Goal: Transaction & Acquisition: Purchase product/service

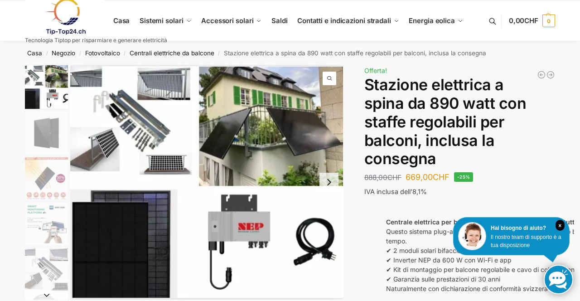
click at [60, 235] on img "4 / 10" at bounding box center [46, 223] width 43 height 43
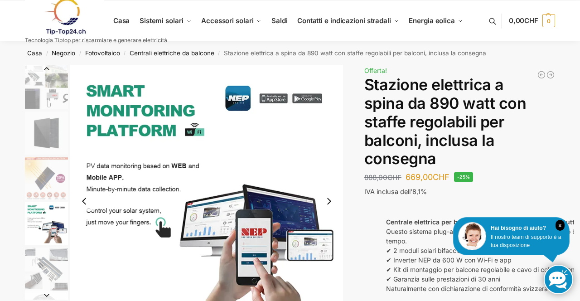
click at [60, 252] on img "5 / 10" at bounding box center [46, 268] width 43 height 43
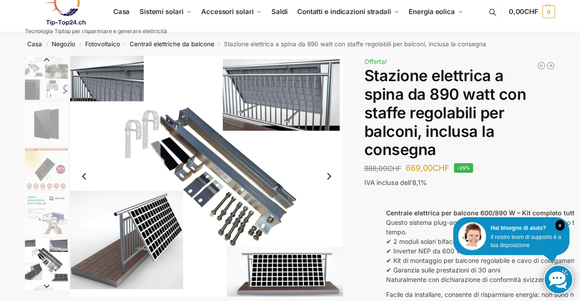
scroll to position [11, 0]
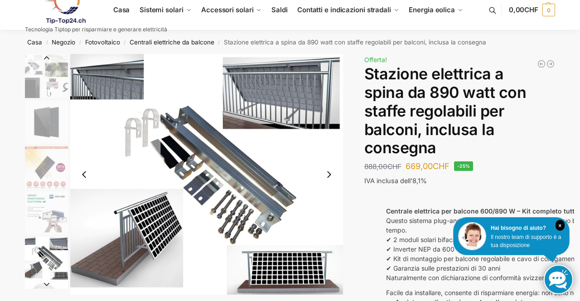
click at [249, 184] on img "5 / 10" at bounding box center [206, 174] width 273 height 240
click at [38, 284] on button "Diapositiva successiva" at bounding box center [46, 283] width 43 height 9
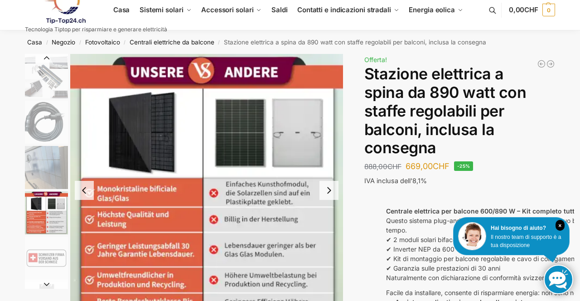
click at [140, 225] on img "8 / 10" at bounding box center [206, 190] width 273 height 273
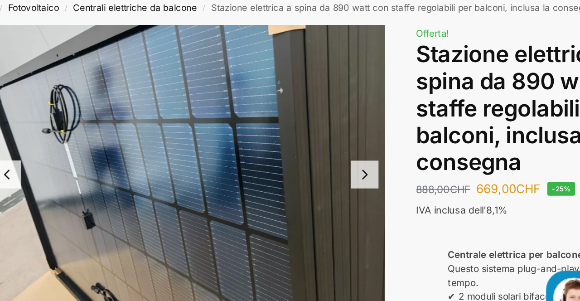
scroll to position [16, 0]
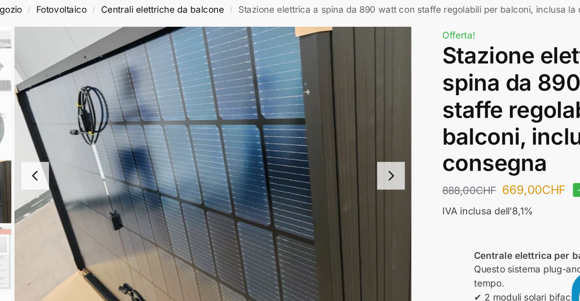
click at [226, 222] on img "7 / 10" at bounding box center [206, 151] width 273 height 205
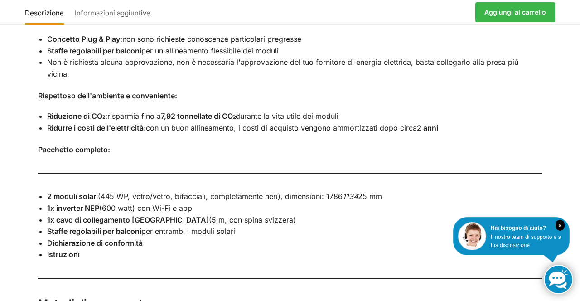
scroll to position [785, 0]
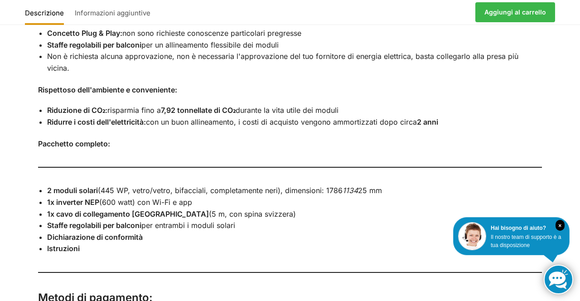
click at [523, 116] on li "Ridurre i costi dell'elettricità: con un buon allineamento, i costi di acquisto…" at bounding box center [294, 122] width 495 height 12
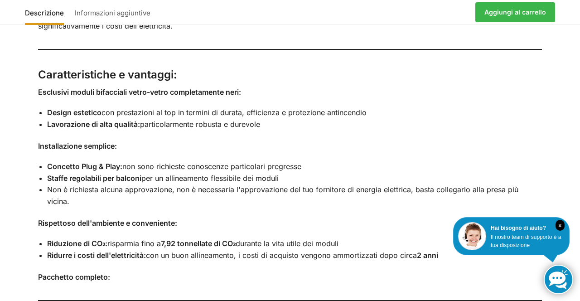
scroll to position [652, 0]
click at [560, 208] on div "Stazione elettrica a spina da 600/890 Watt per il balcone – set completo con st…" at bounding box center [290, 285] width 542 height 663
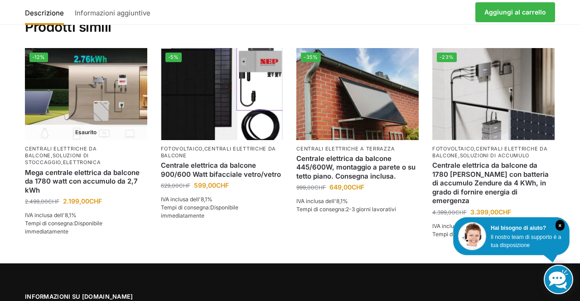
scroll to position [1321, 0]
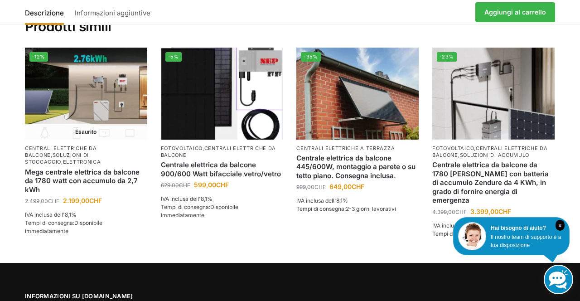
click at [395, 205] on font "2-3 giorni lavorativi" at bounding box center [371, 208] width 50 height 7
click at [285, 5] on div "Descrizione Informazioni aggiuntive 888,00 CHF Il prezzo originale era: 888,00 …" at bounding box center [290, 12] width 530 height 24
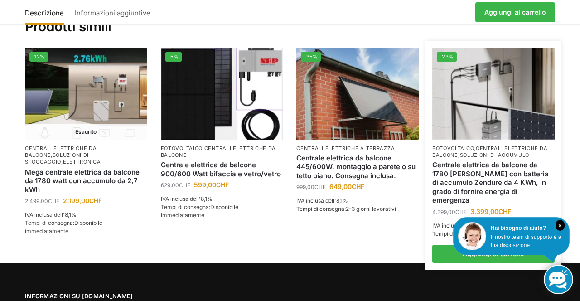
click at [497, 152] on font "soluzioni di accumulo" at bounding box center [495, 155] width 70 height 6
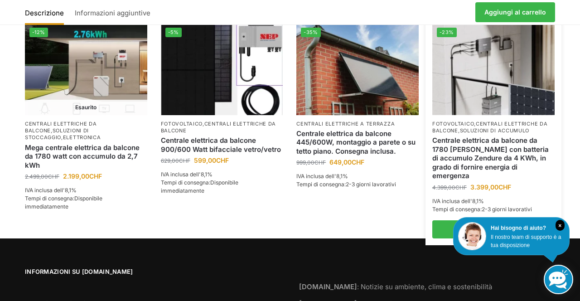
scroll to position [1350, 0]
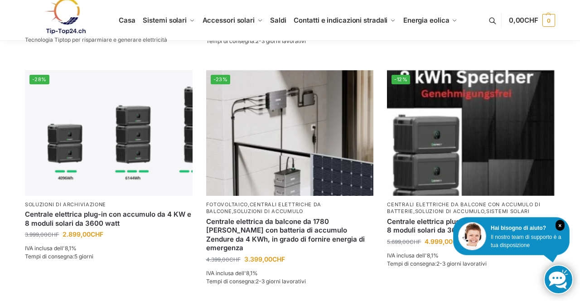
scroll to position [925, 0]
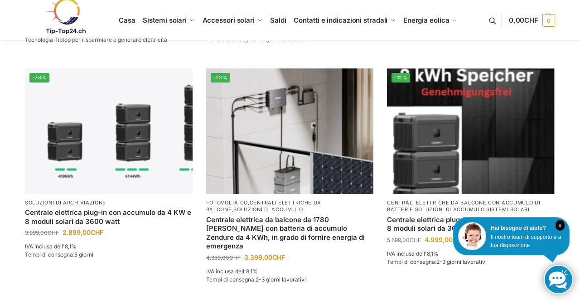
click at [279, 200] on font "centrali elettriche da balcone" at bounding box center [263, 205] width 115 height 13
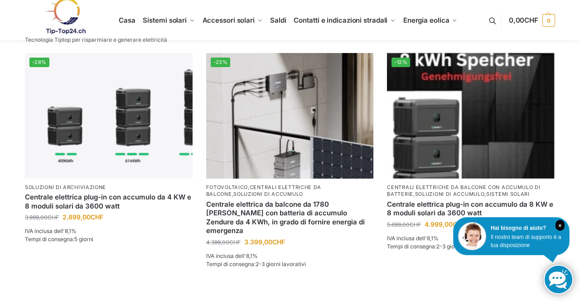
scroll to position [954, 0]
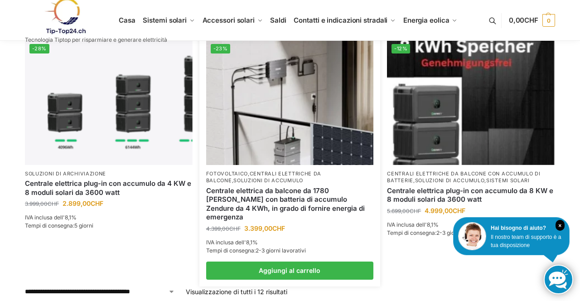
click at [309, 130] on img at bounding box center [290, 101] width 168 height 125
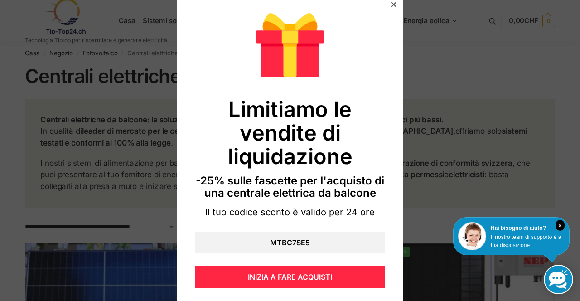
scroll to position [9, 0]
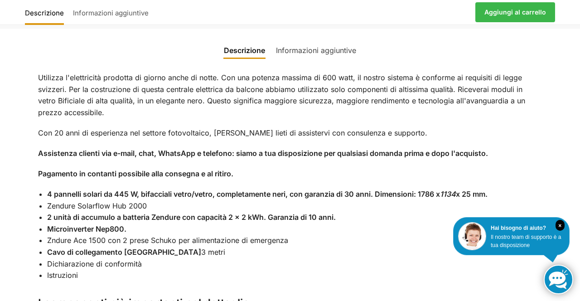
scroll to position [716, 0]
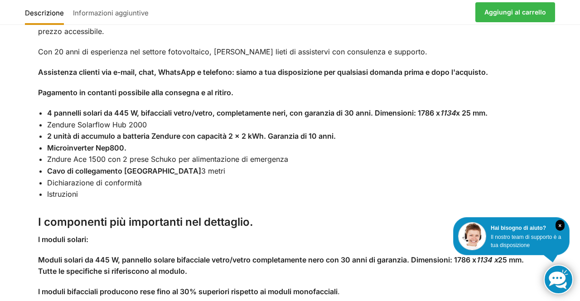
scroll to position [797, 0]
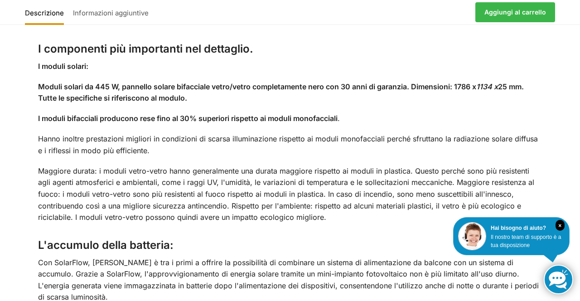
scroll to position [976, 0]
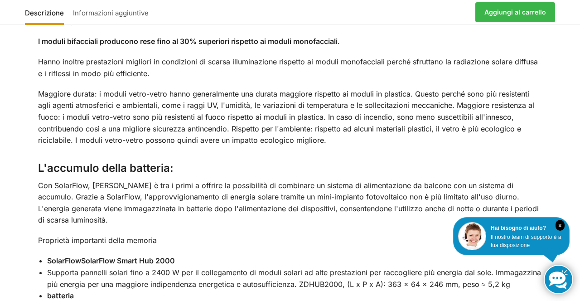
scroll to position [1045, 0]
click at [384, 43] on p "I moduli bifacciali producono rese fino al 30% superiori rispetto ai moduli mon…" at bounding box center [290, 42] width 504 height 12
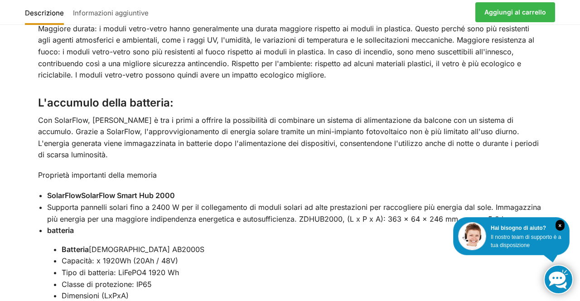
scroll to position [1119, 0]
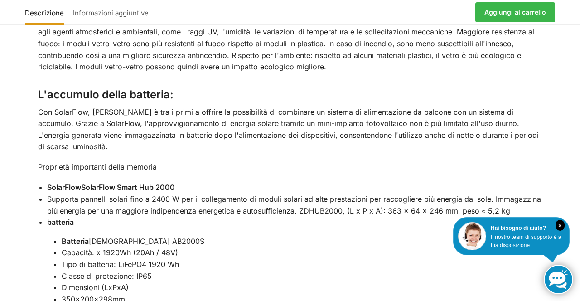
click at [568, 198] on div "Descrizione Informazioni aggiuntive Utilizza l'elettricità prodotta di giorno a…" at bounding box center [290, 222] width 580 height 1196
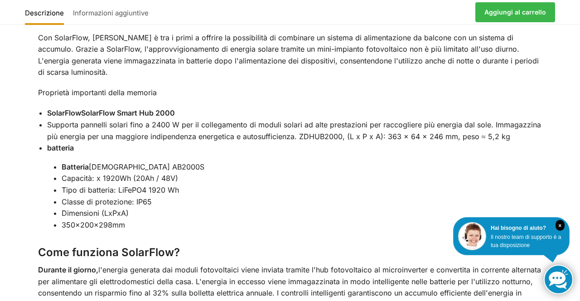
scroll to position [1205, 0]
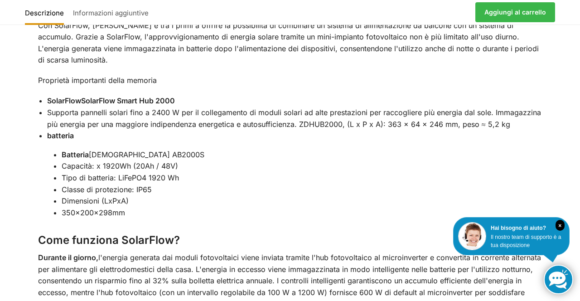
click at [562, 194] on div "Descrizione Informazioni aggiuntive Utilizza l'elettricità prodotta di giorno a…" at bounding box center [290, 135] width 580 height 1196
click at [564, 168] on div "Descrizione Informazioni aggiuntive Utilizza l'elettricità prodotta di giorno a…" at bounding box center [290, 135] width 580 height 1196
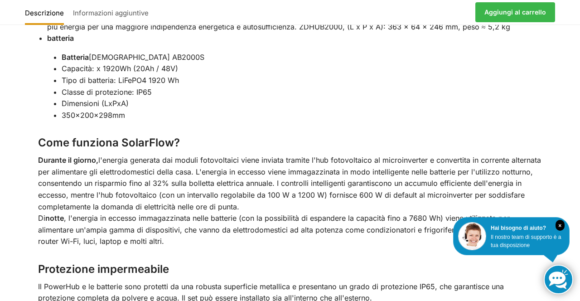
scroll to position [1287, 0]
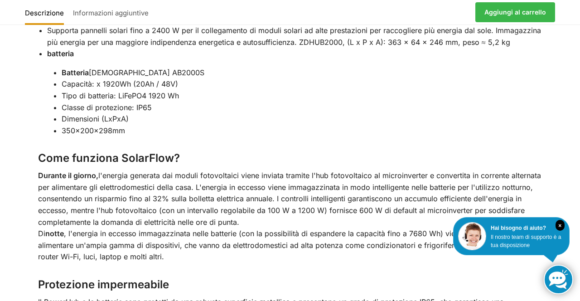
click at [245, 67] on li "Batteria Zendure AB2000S" at bounding box center [302, 73] width 480 height 12
click at [566, 146] on div "Descrizione Informazioni aggiuntive Utilizza l'elettricità prodotta di giorno a…" at bounding box center [290, 53] width 580 height 1196
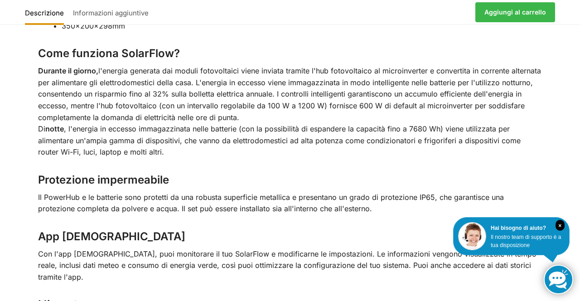
scroll to position [1398, 0]
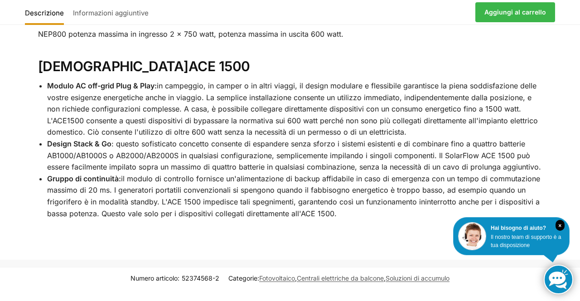
scroll to position [1682, 0]
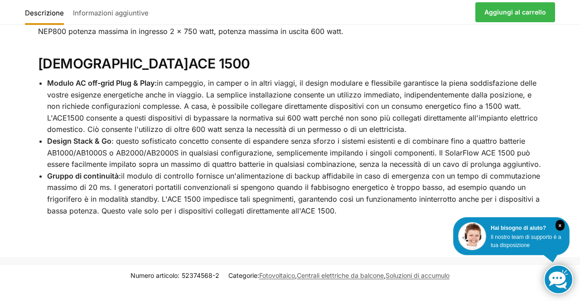
click at [358, 24] on div "Descrizione Informazioni aggiuntive 4.399,00 CHF Ursprünglicher Preis war: 4.39…" at bounding box center [290, 12] width 530 height 24
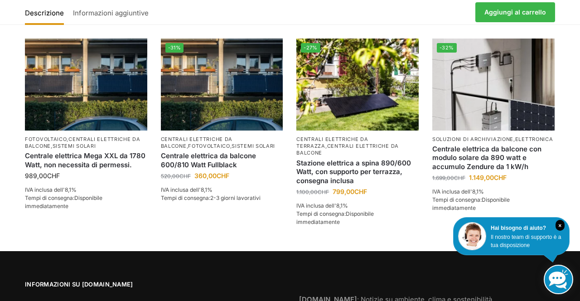
scroll to position [1978, 0]
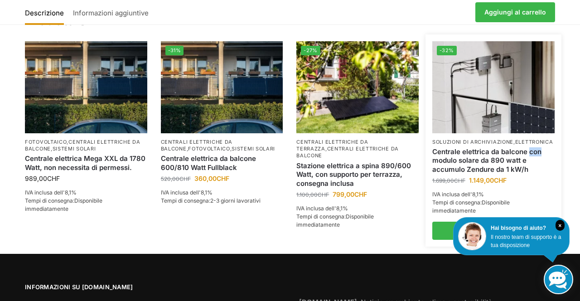
click at [474, 41] on img at bounding box center [493, 86] width 122 height 91
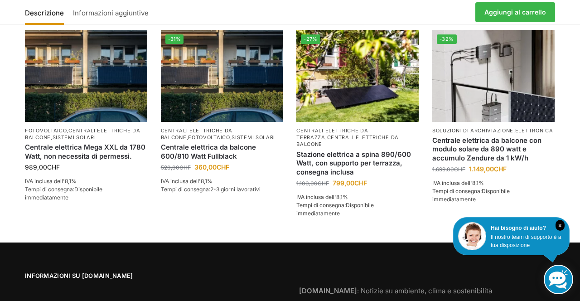
scroll to position [1990, 0]
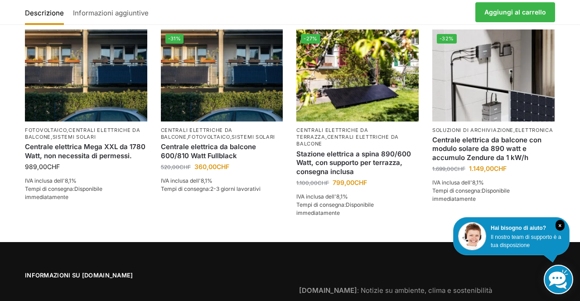
click at [556, 154] on li "-32% Soluzioni di archiviazione , Elettronica Centrale elettrica da balcone con…" at bounding box center [493, 128] width 136 height 198
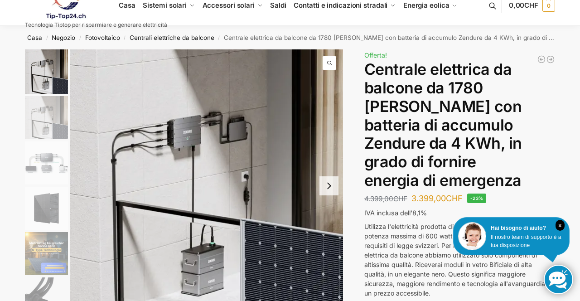
scroll to position [0, 0]
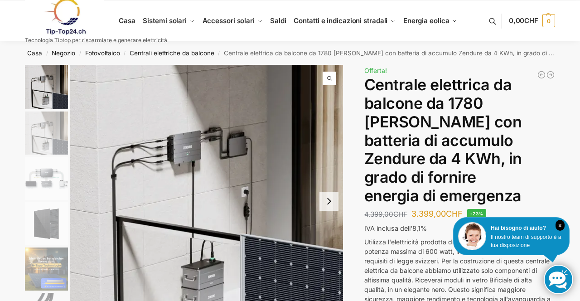
click at [53, 187] on img "3 / 11" at bounding box center [46, 178] width 43 height 43
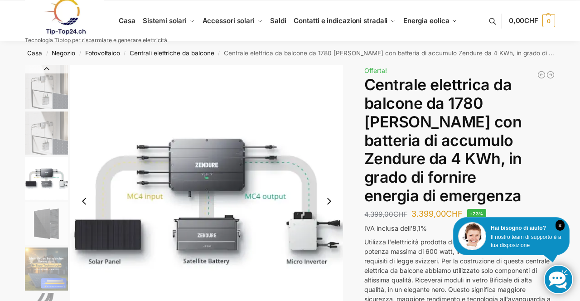
click at [48, 225] on img "4 / 11" at bounding box center [46, 223] width 43 height 43
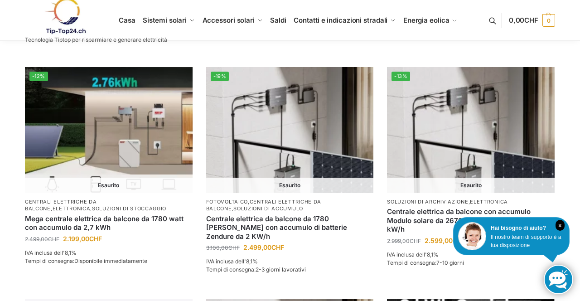
scroll to position [826, 0]
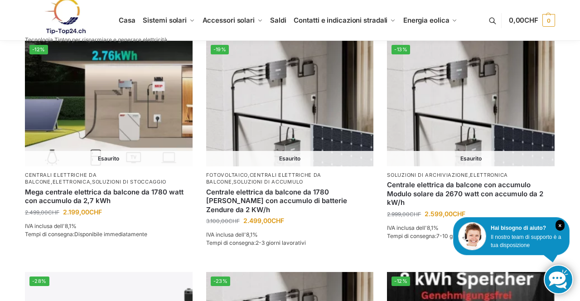
scroll to position [852, 0]
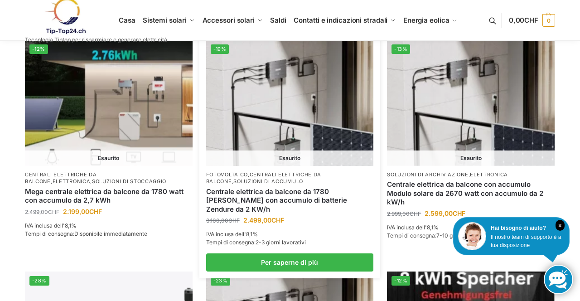
click at [273, 154] on img at bounding box center [290, 102] width 168 height 125
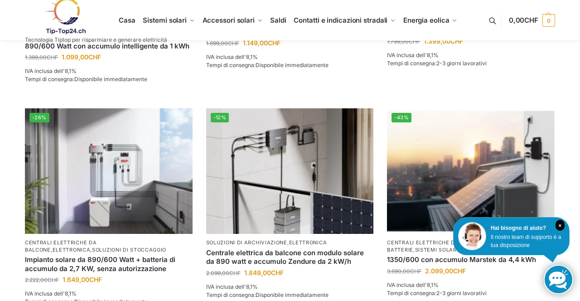
scroll to position [434, 0]
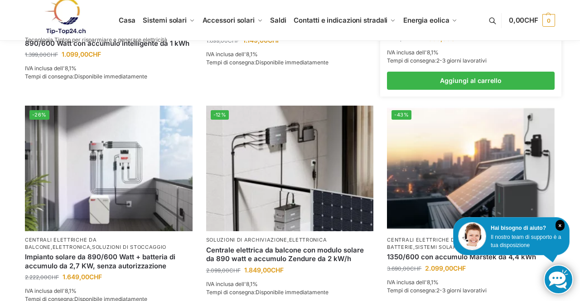
click at [538, 78] on link "Aggiungi al carrello" at bounding box center [471, 81] width 168 height 18
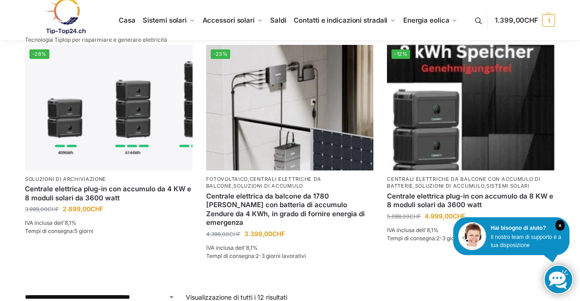
scroll to position [947, 0]
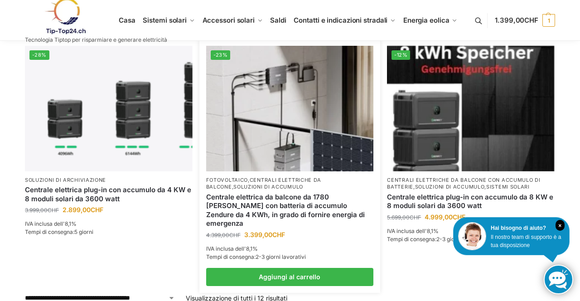
click at [310, 142] on img at bounding box center [290, 108] width 168 height 125
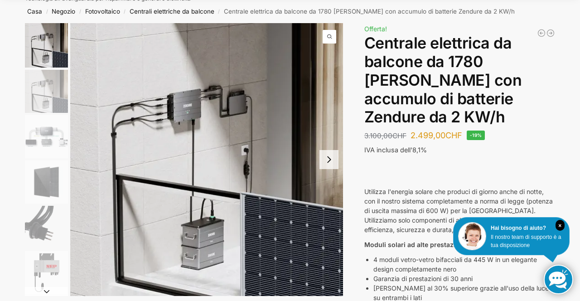
scroll to position [46, 0]
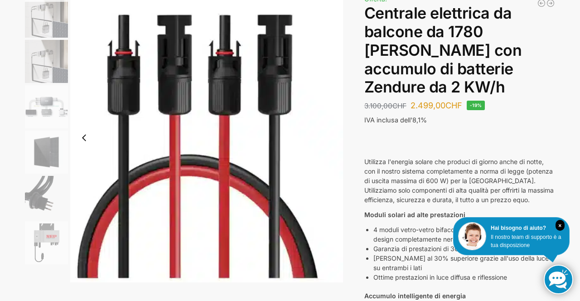
scroll to position [72, 0]
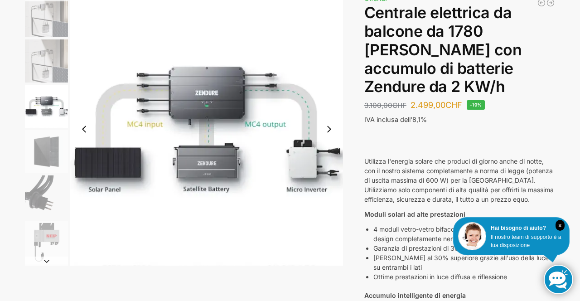
click at [64, 68] on img "2 / 7" at bounding box center [46, 60] width 43 height 43
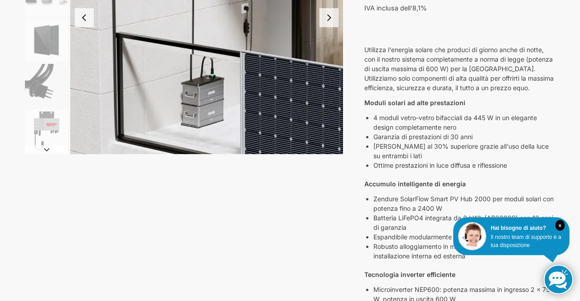
scroll to position [187, 0]
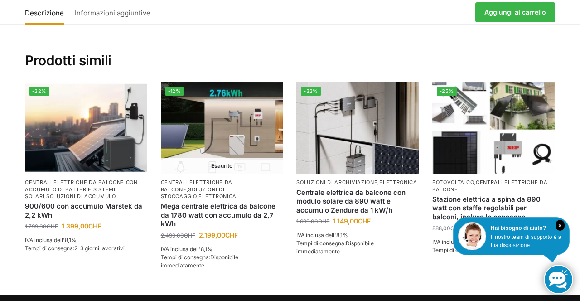
scroll to position [1951, 0]
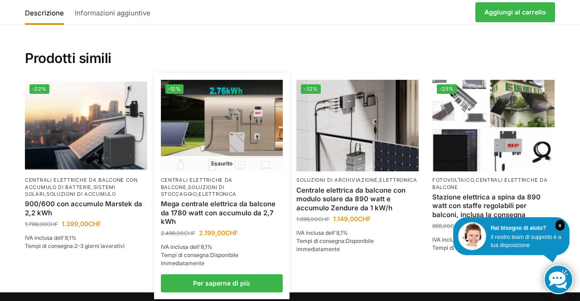
click at [245, 119] on img at bounding box center [222, 125] width 122 height 91
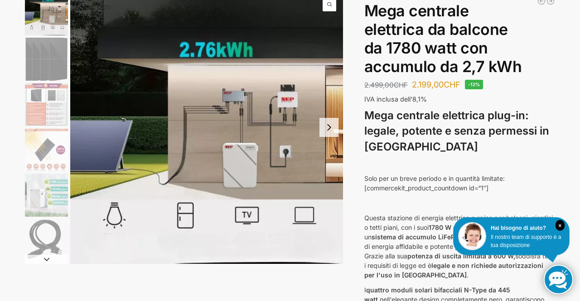
scroll to position [74, 0]
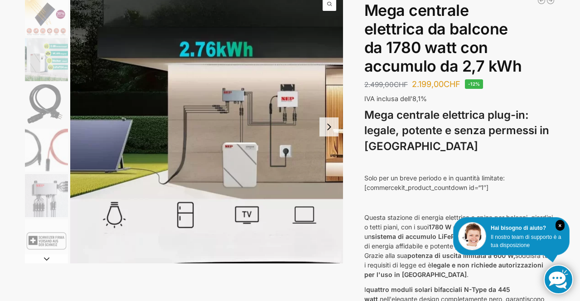
click at [282, 151] on img "1 / 9" at bounding box center [206, 126] width 273 height 273
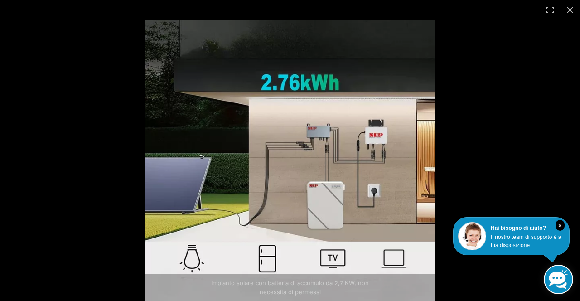
click at [347, 168] on img at bounding box center [290, 165] width 290 height 290
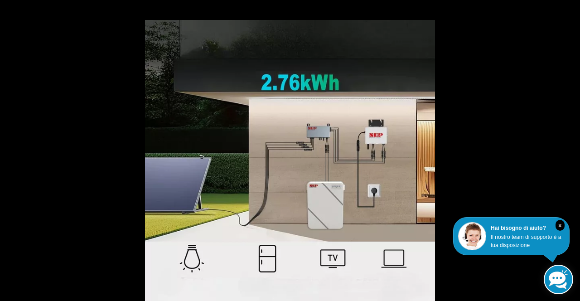
click at [336, 197] on img at bounding box center [290, 165] width 290 height 290
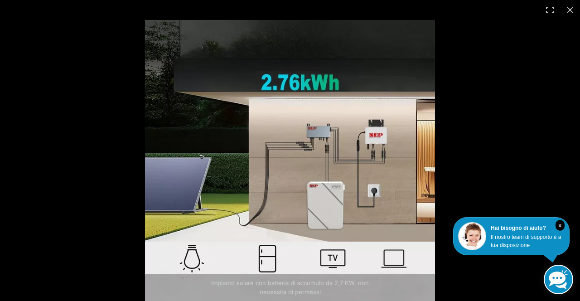
click at [332, 215] on img at bounding box center [290, 165] width 290 height 290
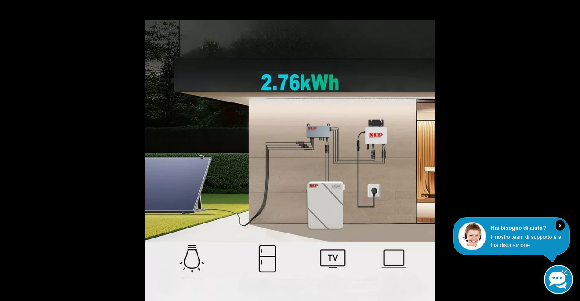
click at [330, 205] on img at bounding box center [290, 165] width 290 height 290
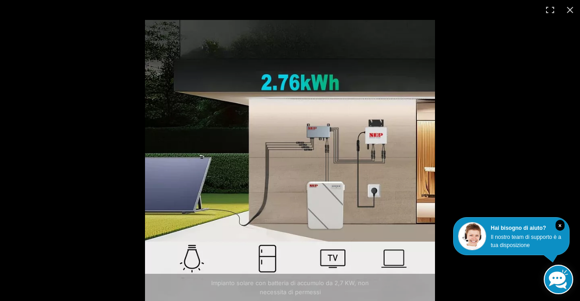
click at [325, 211] on img at bounding box center [290, 165] width 290 height 290
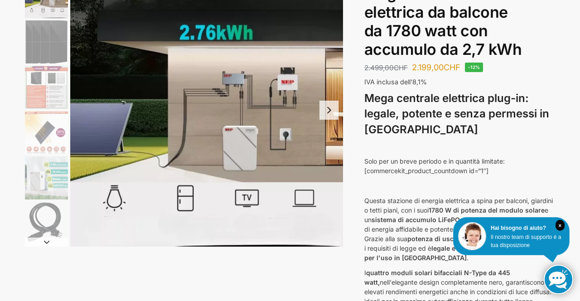
scroll to position [88, 0]
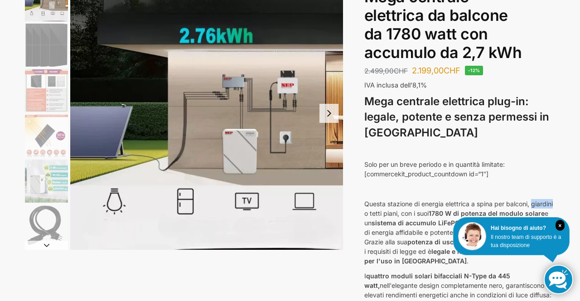
click at [491, 20] on font "Mega centrale elettrica da balcone da 1780 watt con accumulo da 2,7 kWh" at bounding box center [443, 24] width 158 height 74
click at [547, 102] on h3 "Mega centrale elettrica plug-in: legale, potente e senza permessi in Svizzera" at bounding box center [459, 117] width 191 height 47
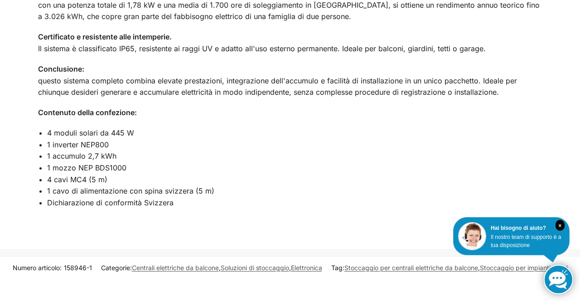
scroll to position [1350, 0]
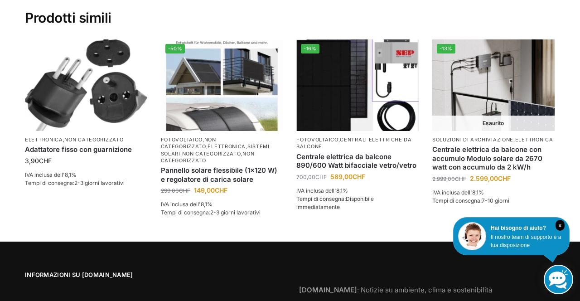
scroll to position [1647, 0]
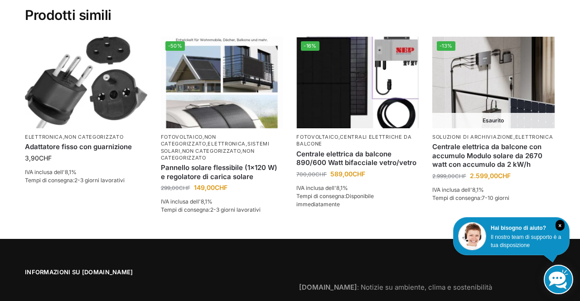
click at [492, 152] on font "Centrale elettrica da balcone con accumulo Modulo solare da 2670 watt con accum…" at bounding box center [487, 155] width 110 height 26
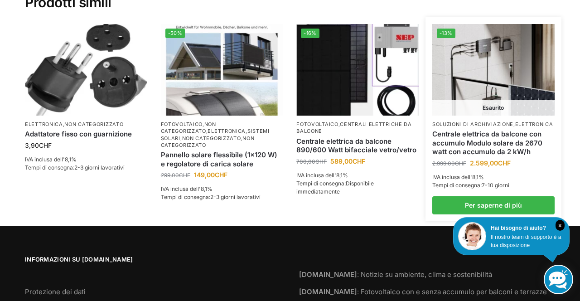
scroll to position [1676, 0]
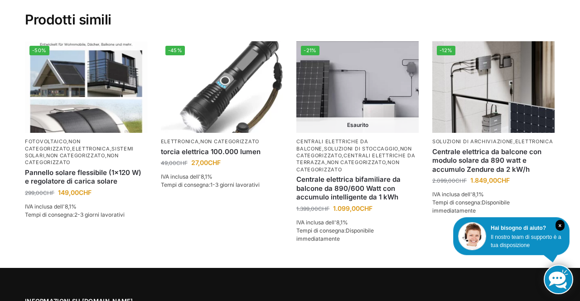
scroll to position [1232, 0]
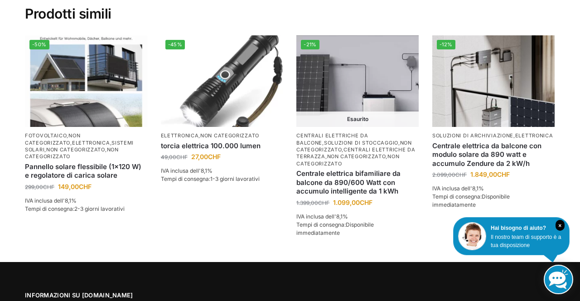
click at [547, 294] on link at bounding box center [557, 278] width 29 height 29
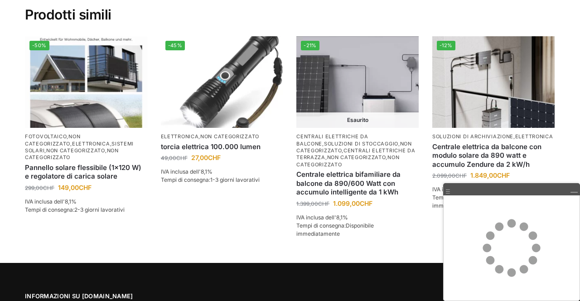
scroll to position [1230, 0]
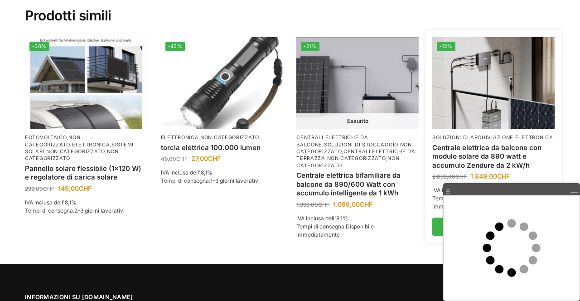
click at [514, 143] on font "Centrale elettrica da balcone con modulo solare da 890 watt e accumulo Zendure …" at bounding box center [486, 156] width 109 height 26
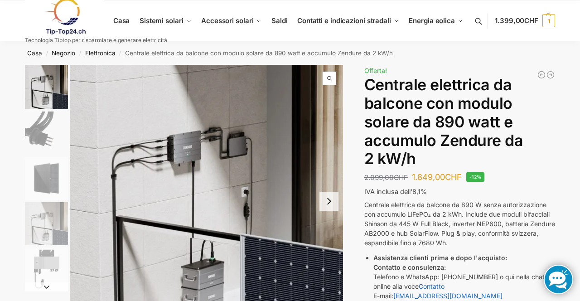
click at [163, 27] on link at bounding box center [96, 16] width 142 height 37
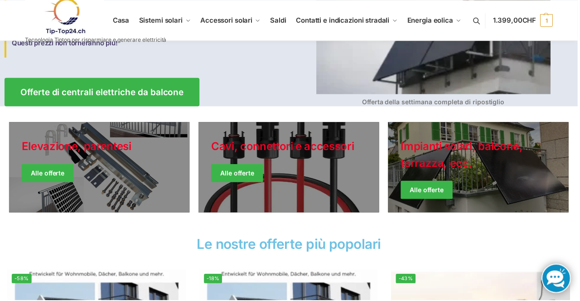
scroll to position [168, 0]
click at [292, 158] on link "Stile festivo" at bounding box center [289, 167] width 181 height 91
click at [124, 153] on link "Stile festivo" at bounding box center [99, 167] width 181 height 91
click at [478, 161] on link "Giacche invernali" at bounding box center [479, 167] width 181 height 91
click at [464, 159] on link "Giacche invernali" at bounding box center [479, 167] width 181 height 91
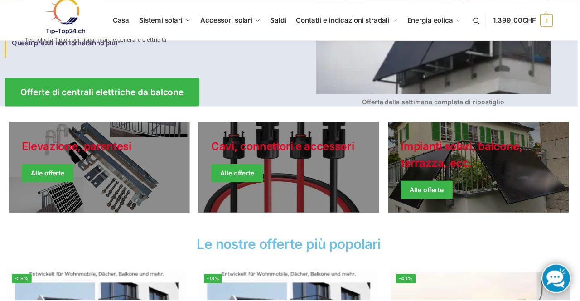
click at [477, 168] on link "Giacche invernali" at bounding box center [479, 167] width 181 height 91
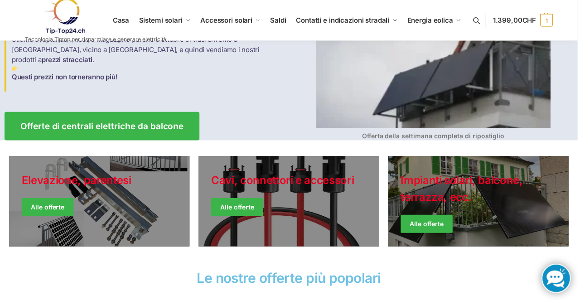
scroll to position [134, 0]
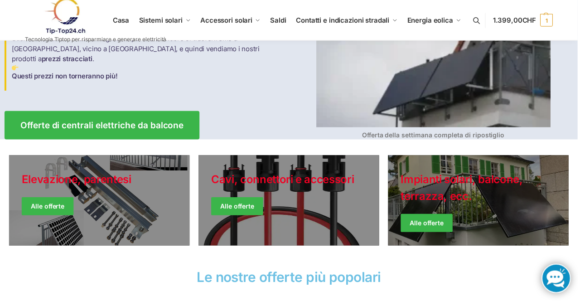
click at [472, 200] on link "Giacche invernali" at bounding box center [479, 201] width 181 height 91
click at [494, 206] on link "Giacche invernali" at bounding box center [479, 201] width 181 height 91
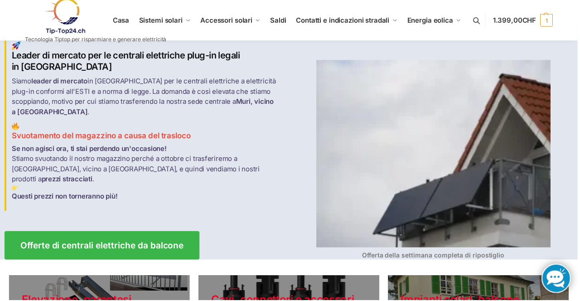
scroll to position [0, 0]
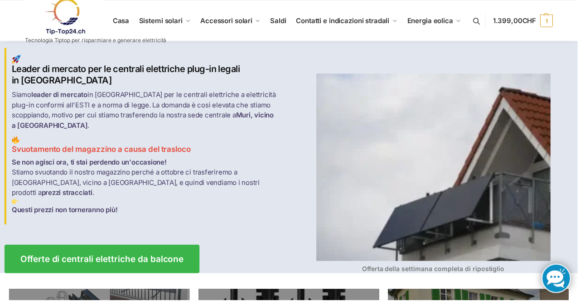
click at [465, 158] on img at bounding box center [434, 168] width 235 height 188
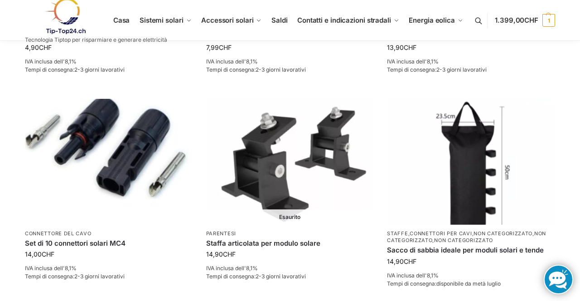
scroll to position [286, 0]
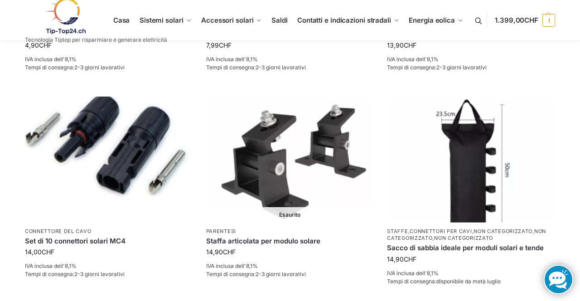
click at [289, 182] on img at bounding box center [290, 158] width 168 height 125
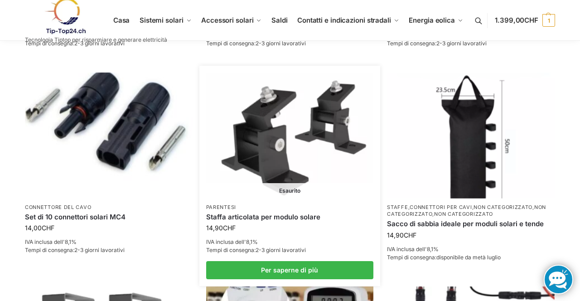
scroll to position [315, 0]
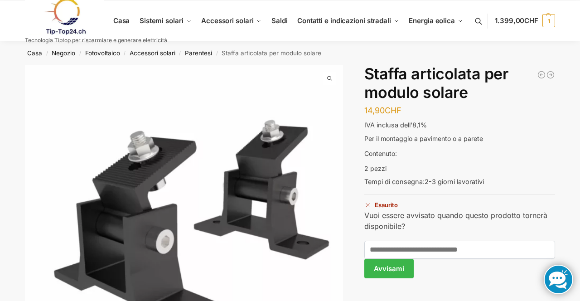
click at [572, 150] on div "SISTEMA DI MONTAGGIO FOTOVOLTAICO PER TETTI ONDULATI, TETTI METALLICI, LAMIERE …" at bounding box center [290, 231] width 568 height 332
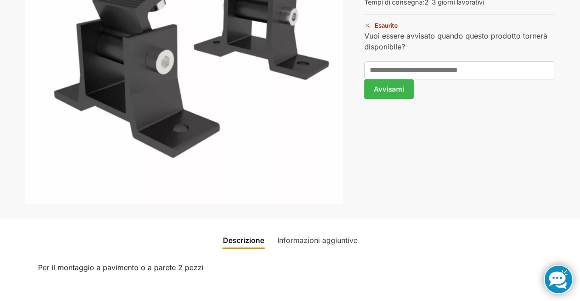
scroll to position [179, 0]
click at [316, 250] on link "Informazioni aggiuntive" at bounding box center [317, 241] width 91 height 22
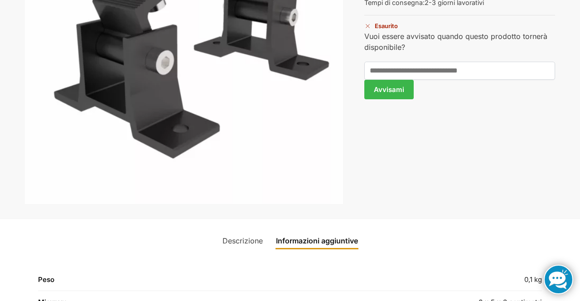
click at [67, 281] on th "Peso" at bounding box center [168, 281] width 260 height 17
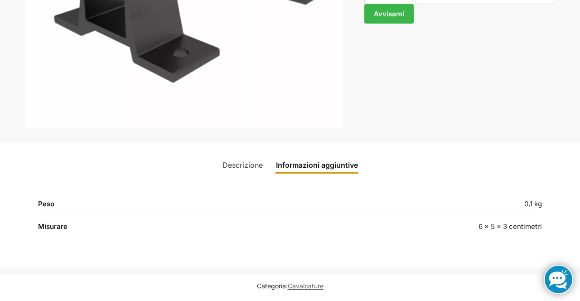
scroll to position [255, 0]
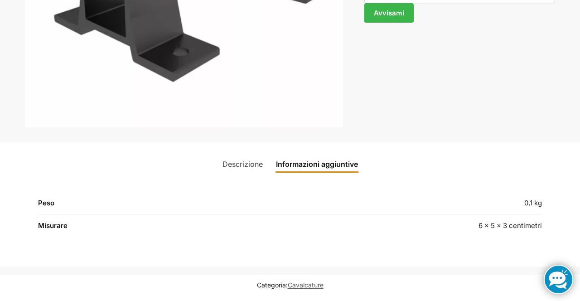
click at [62, 235] on th "Misurare" at bounding box center [168, 225] width 260 height 22
click at [66, 206] on th "Peso" at bounding box center [168, 205] width 260 height 17
click at [244, 171] on link "Descrizione" at bounding box center [242, 164] width 51 height 22
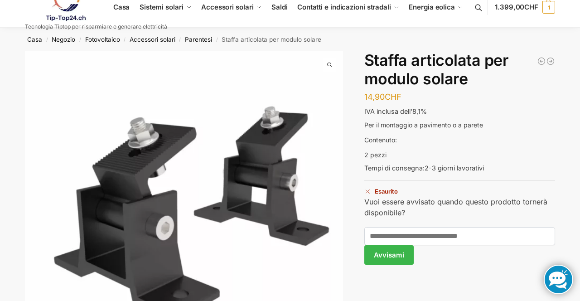
scroll to position [0, 0]
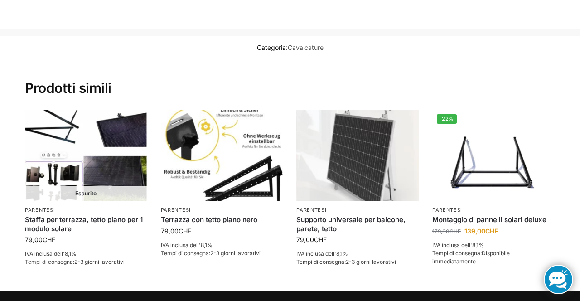
scroll to position [462, 0]
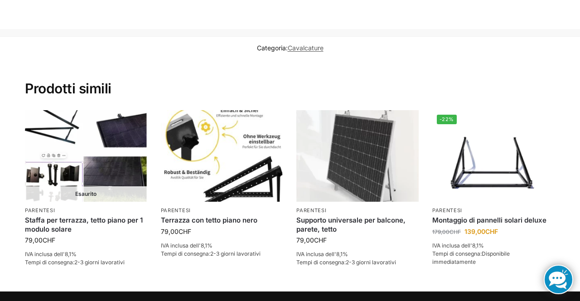
click at [568, 169] on section "Prodotti simili Esaurito Parentesi Staffa per terrazza, tetto piano per 1 modul…" at bounding box center [290, 174] width 568 height 233
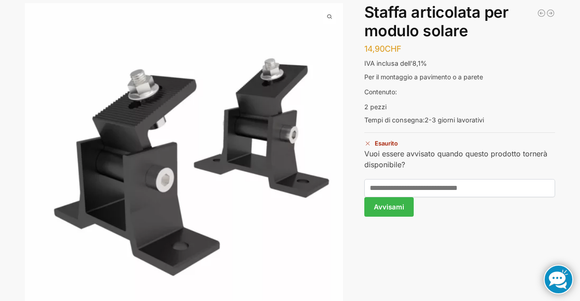
scroll to position [0, 0]
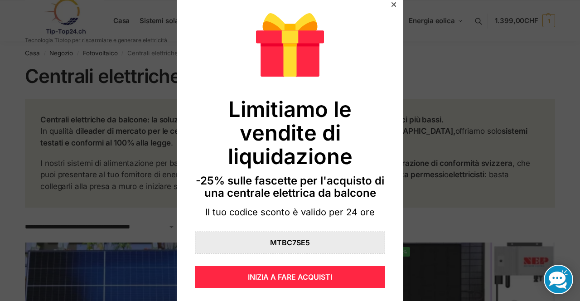
click at [333, 246] on div "Clicca per copiare MTBC7SE5" at bounding box center [290, 242] width 190 height 22
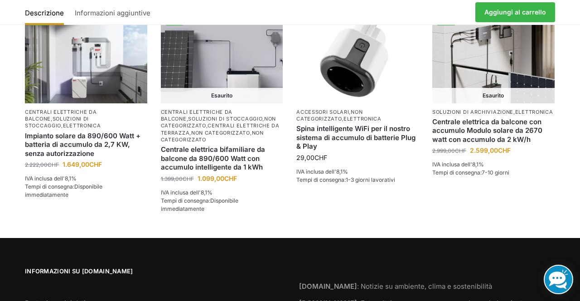
scroll to position [1243, 0]
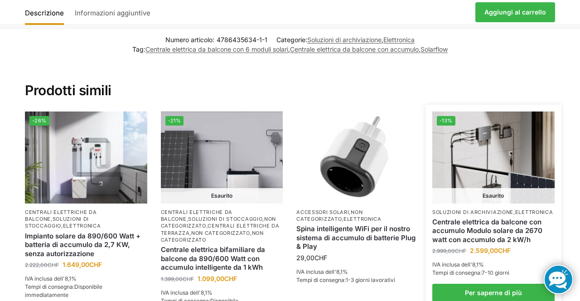
click at [520, 217] on link "Centrale elettrica da balcone con accumulo Modulo solare da 2670 watt con accum…" at bounding box center [493, 230] width 122 height 27
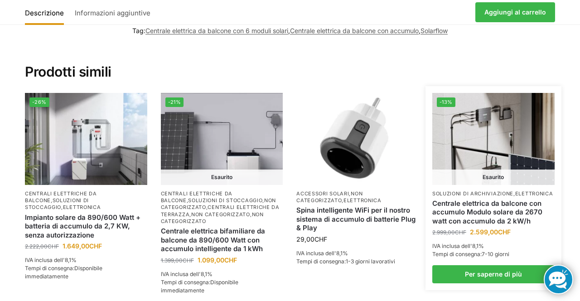
scroll to position [1147, 0]
